Goal: Navigation & Orientation: Find specific page/section

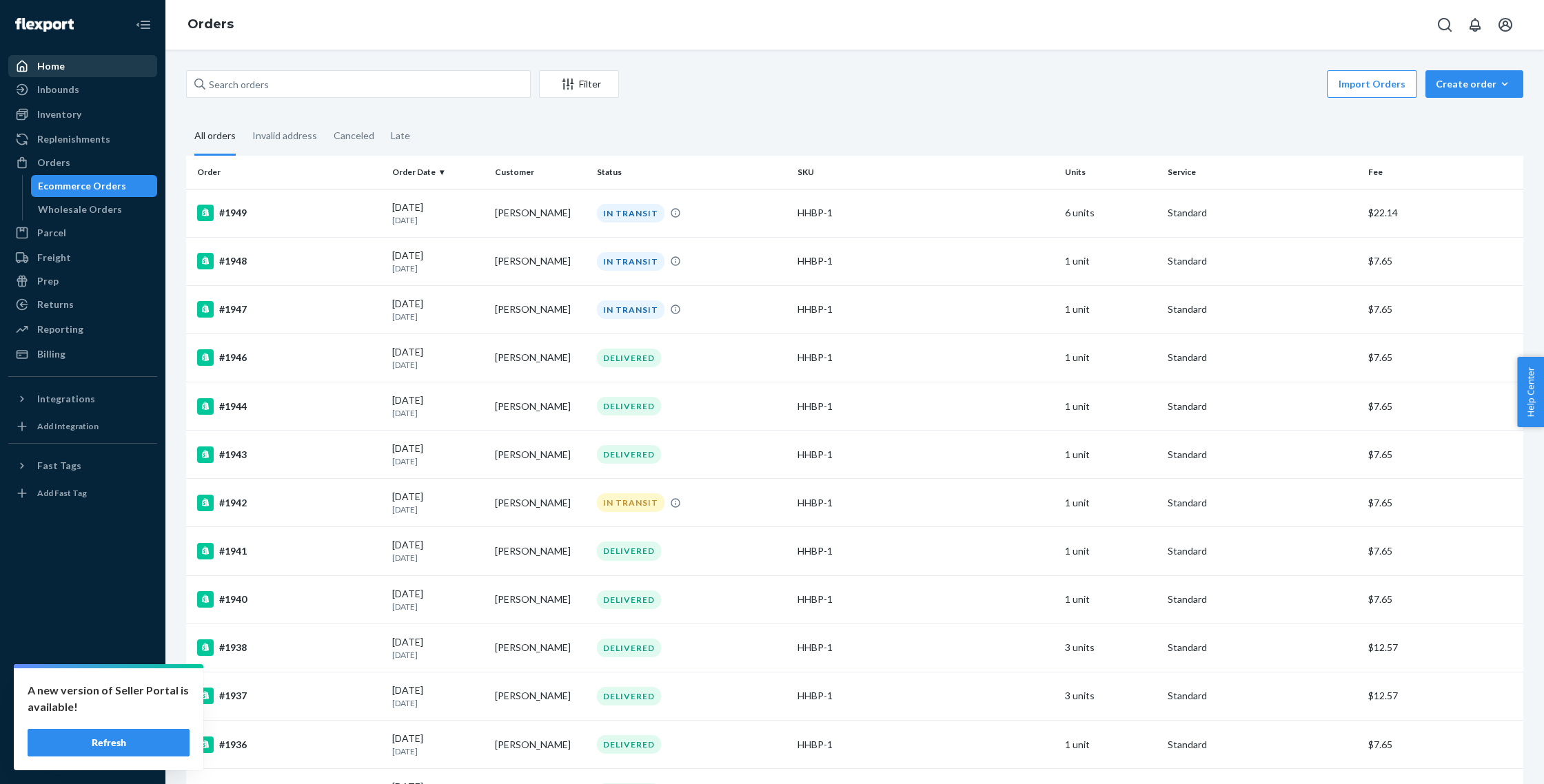
click at [50, 66] on div "Home" at bounding box center [51, 66] width 27 height 14
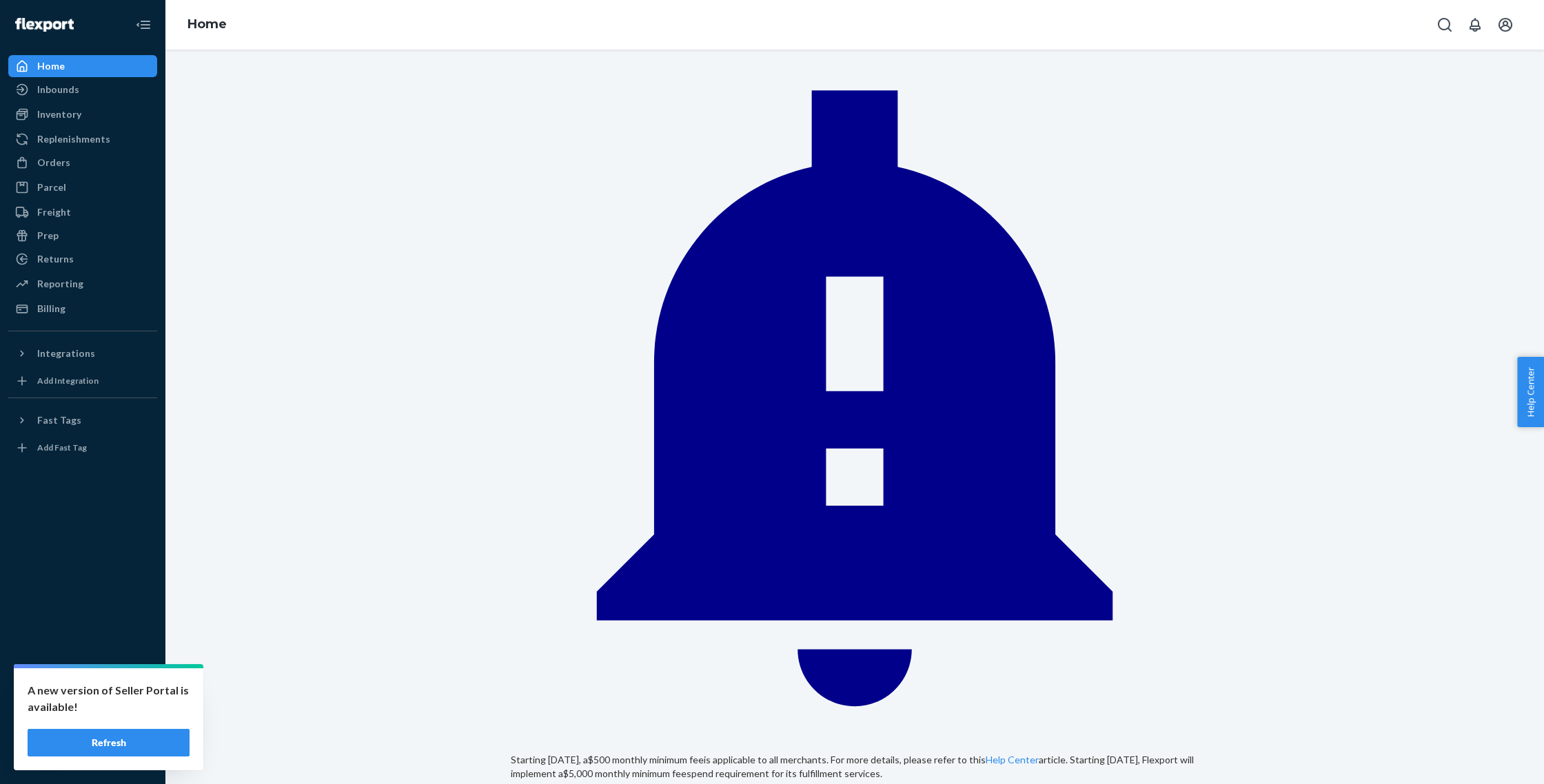
scroll to position [50, 0]
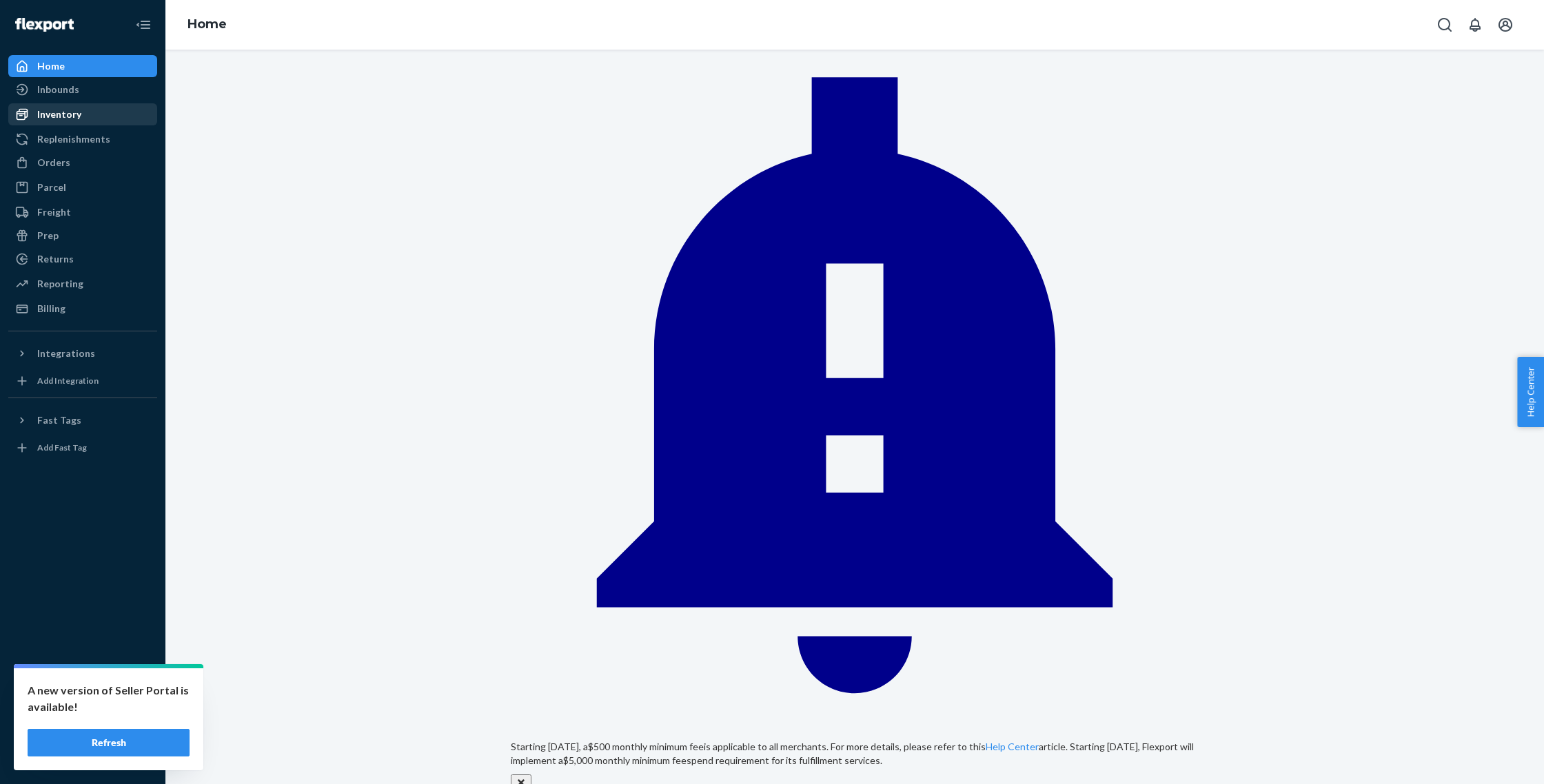
click at [62, 117] on div "Inventory" at bounding box center [59, 114] width 44 height 14
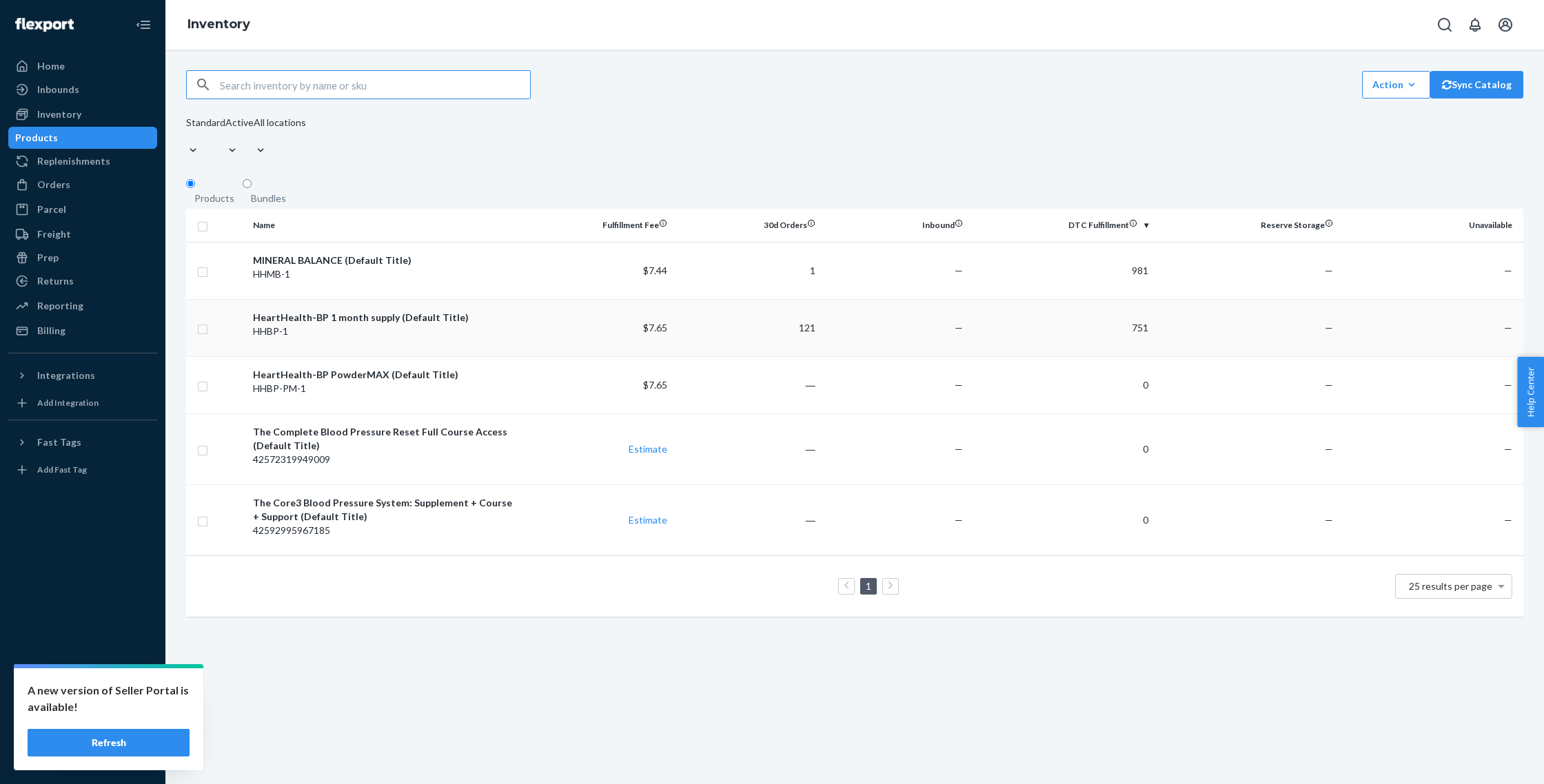
click at [332, 311] on div "HeartHealth-BP 1 month supply (Default Title)" at bounding box center [386, 318] width 266 height 14
